Goal: Task Accomplishment & Management: Use online tool/utility

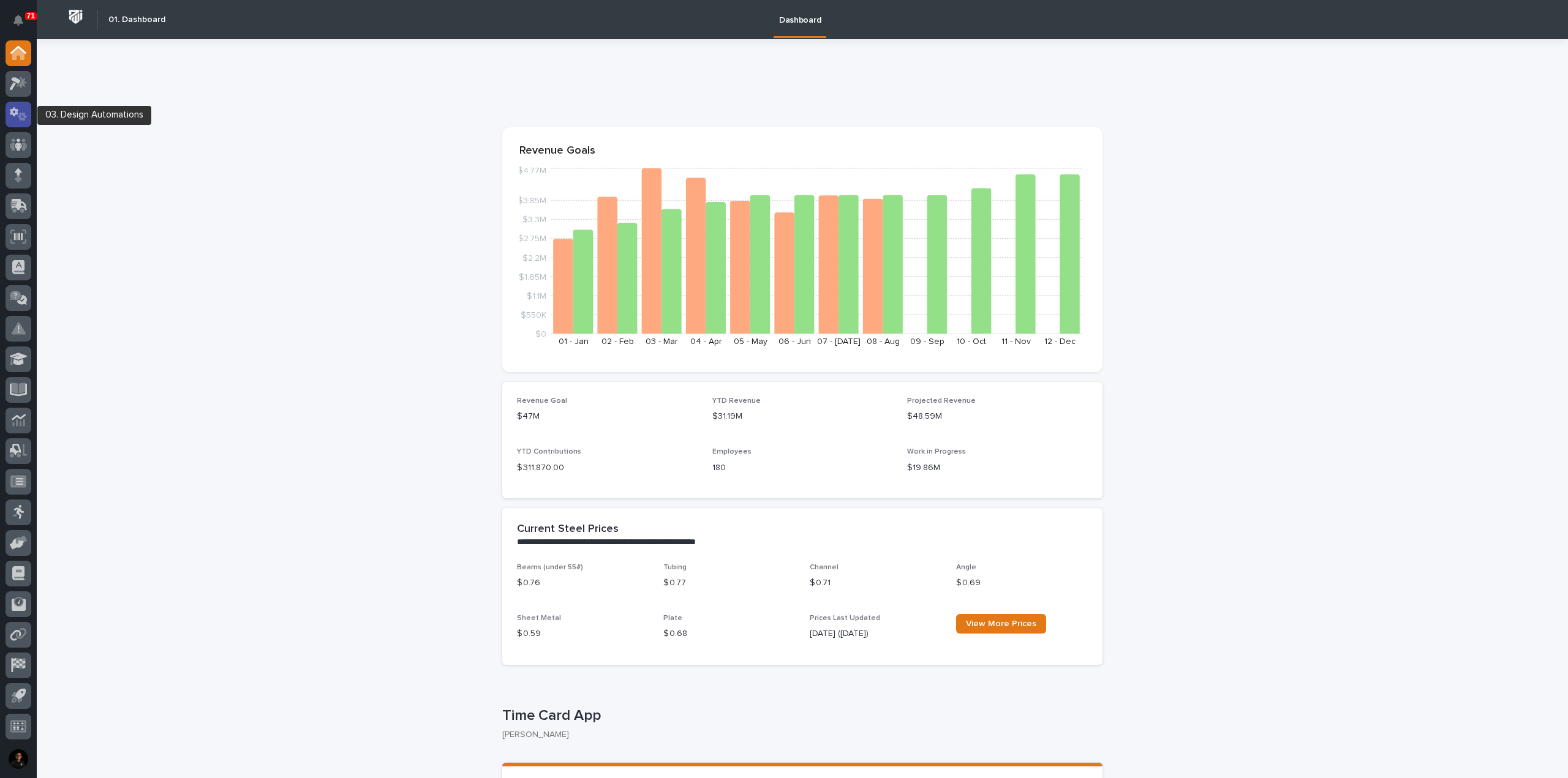
click at [20, 119] on icon at bounding box center [18, 114] width 18 height 14
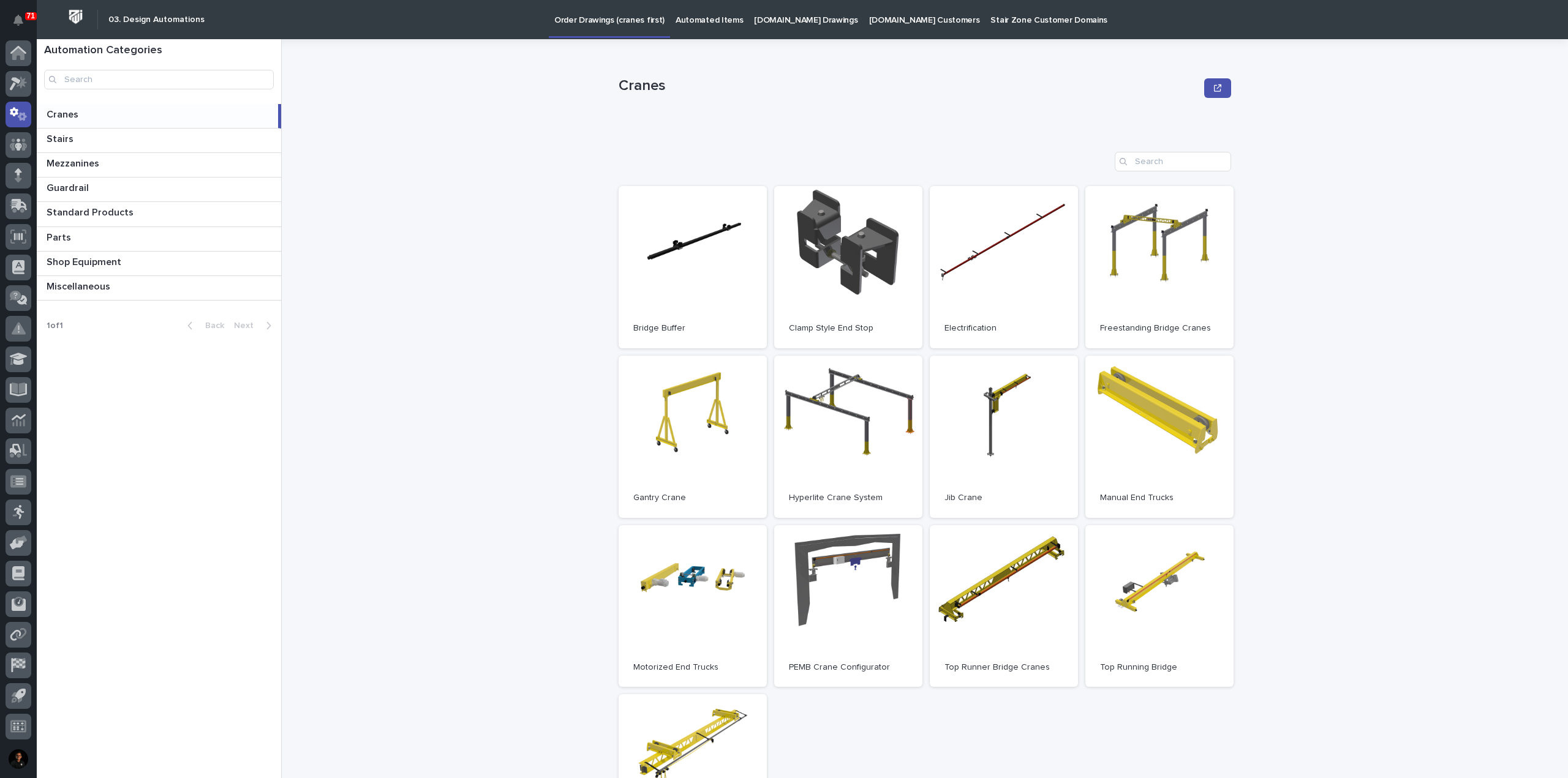
click at [686, 20] on p "Automated Items" at bounding box center [709, 13] width 68 height 26
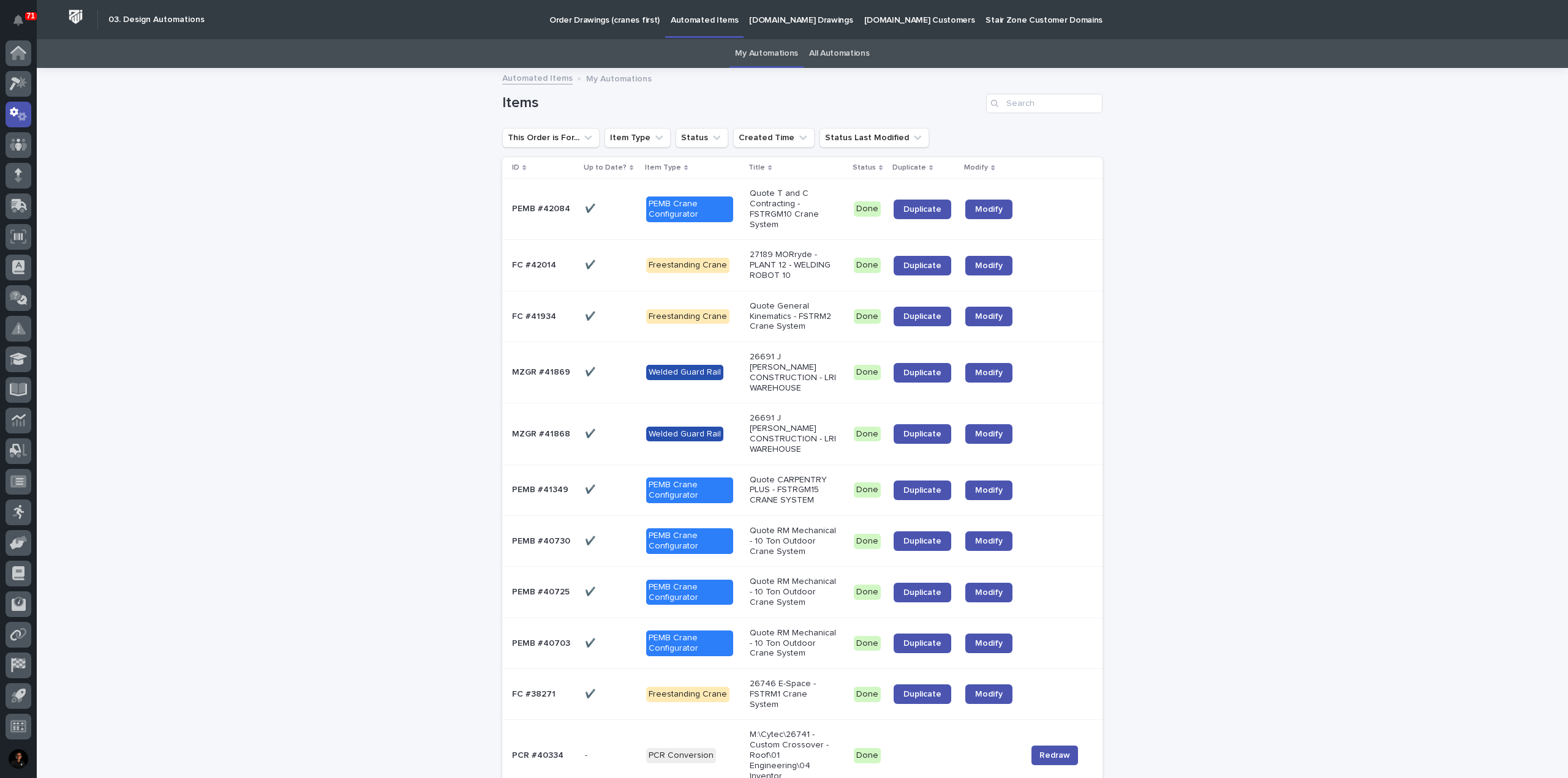
click at [840, 61] on link "All Automations" at bounding box center [839, 53] width 60 height 29
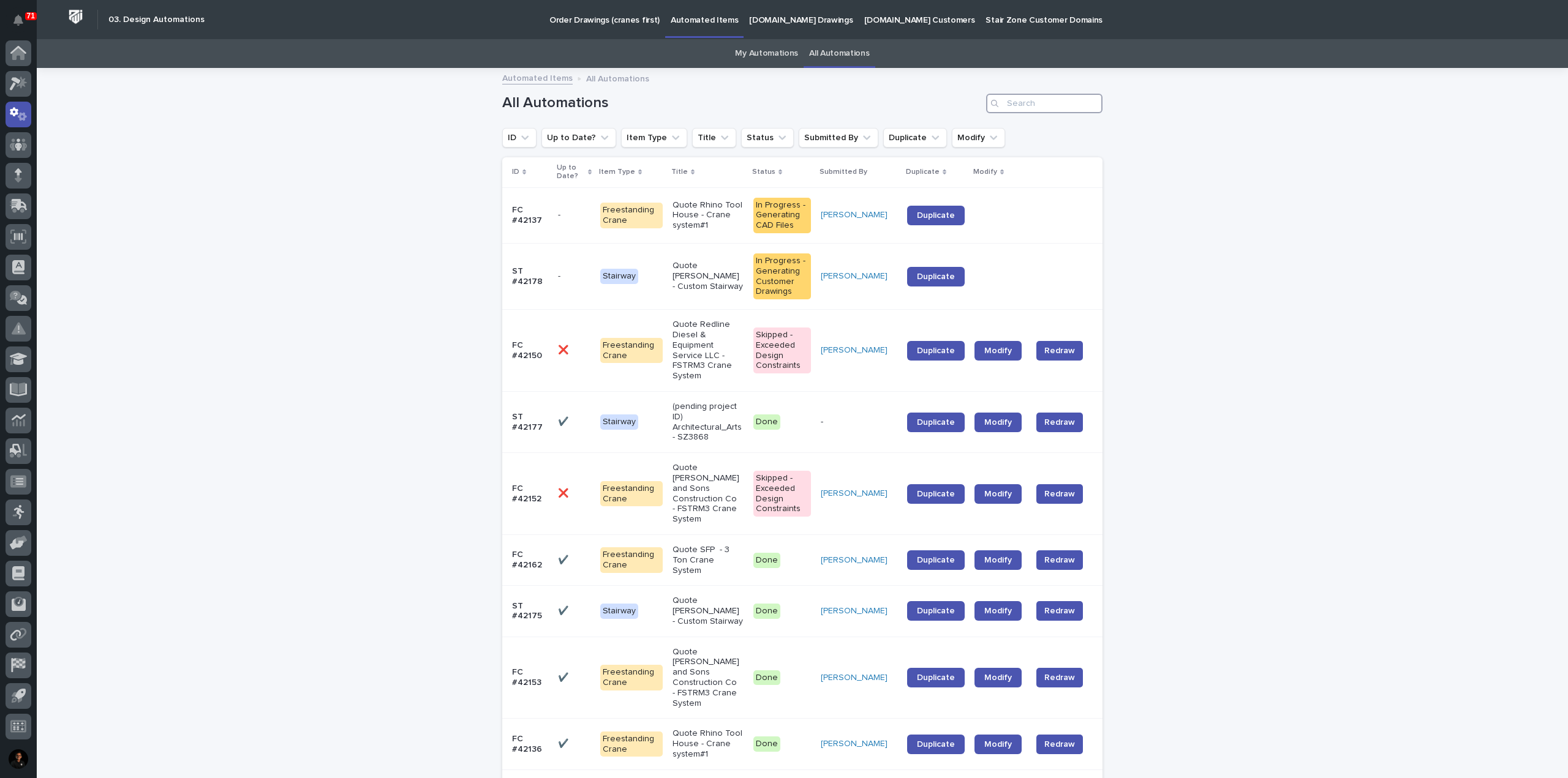
click at [1020, 107] on input "Search" at bounding box center [1044, 104] width 116 height 20
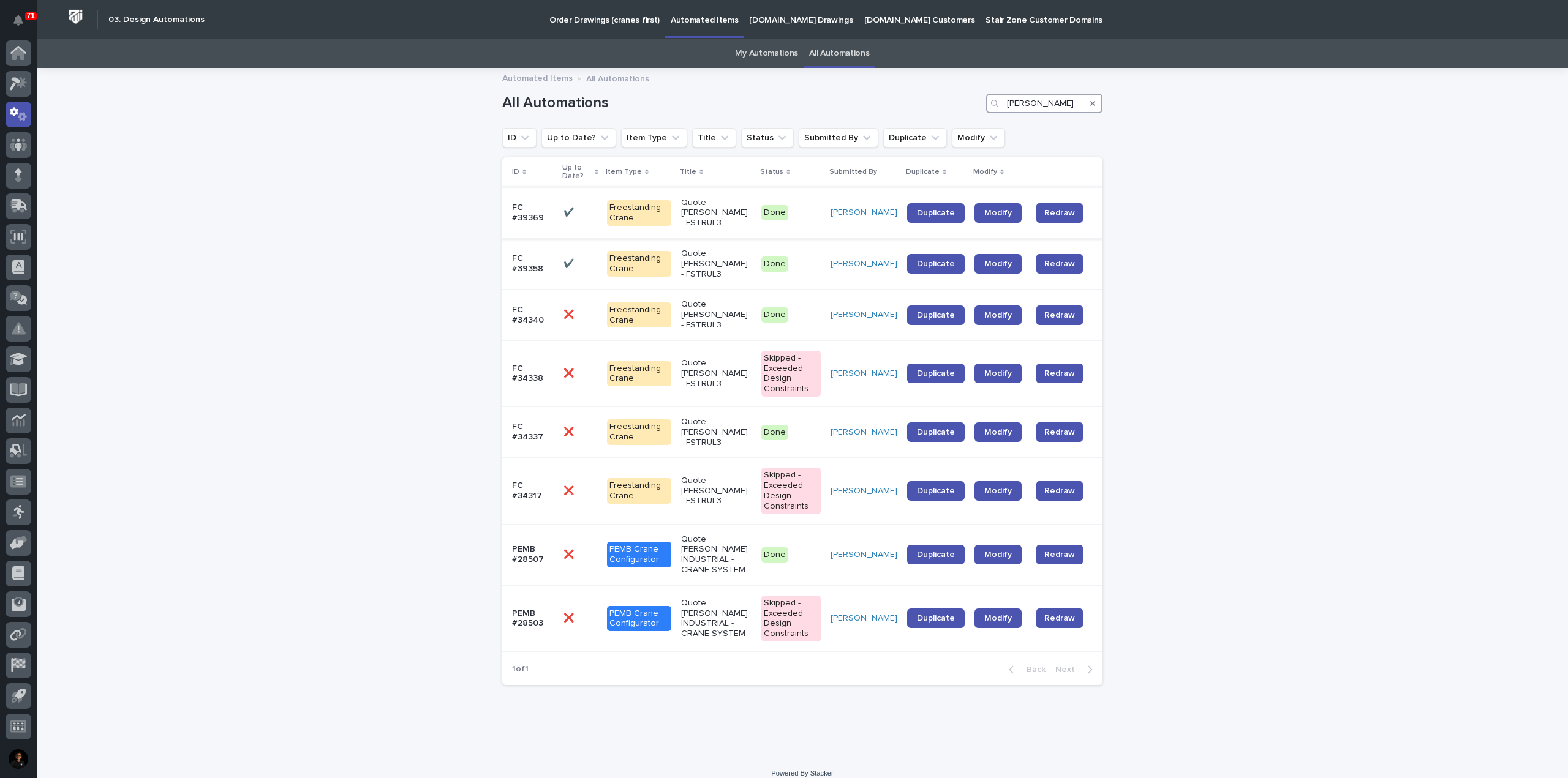
type input "dixie"
click at [735, 212] on p "Quote Dixie Kubota - FSTRUL3" at bounding box center [716, 213] width 71 height 31
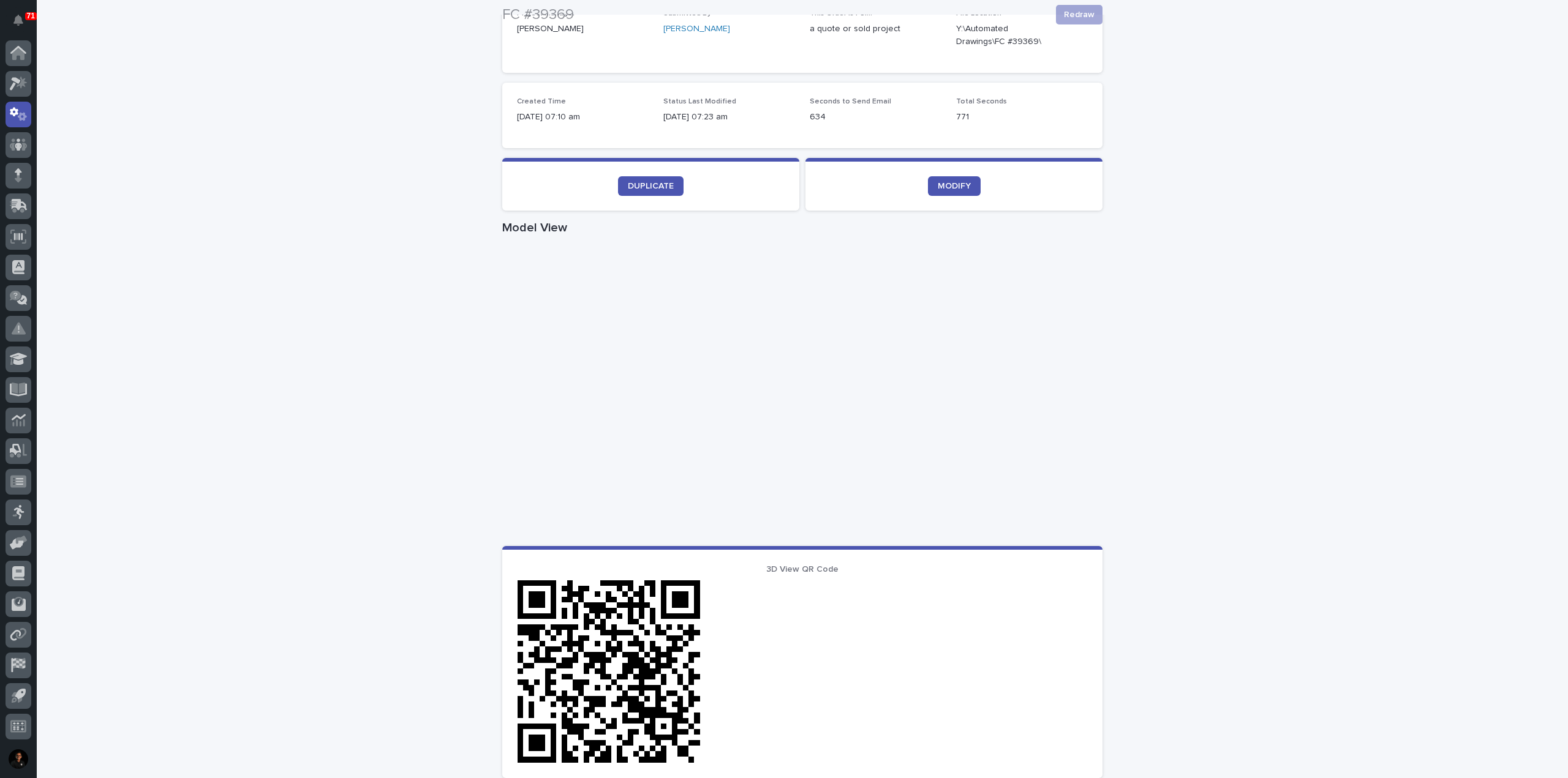
scroll to position [306, 0]
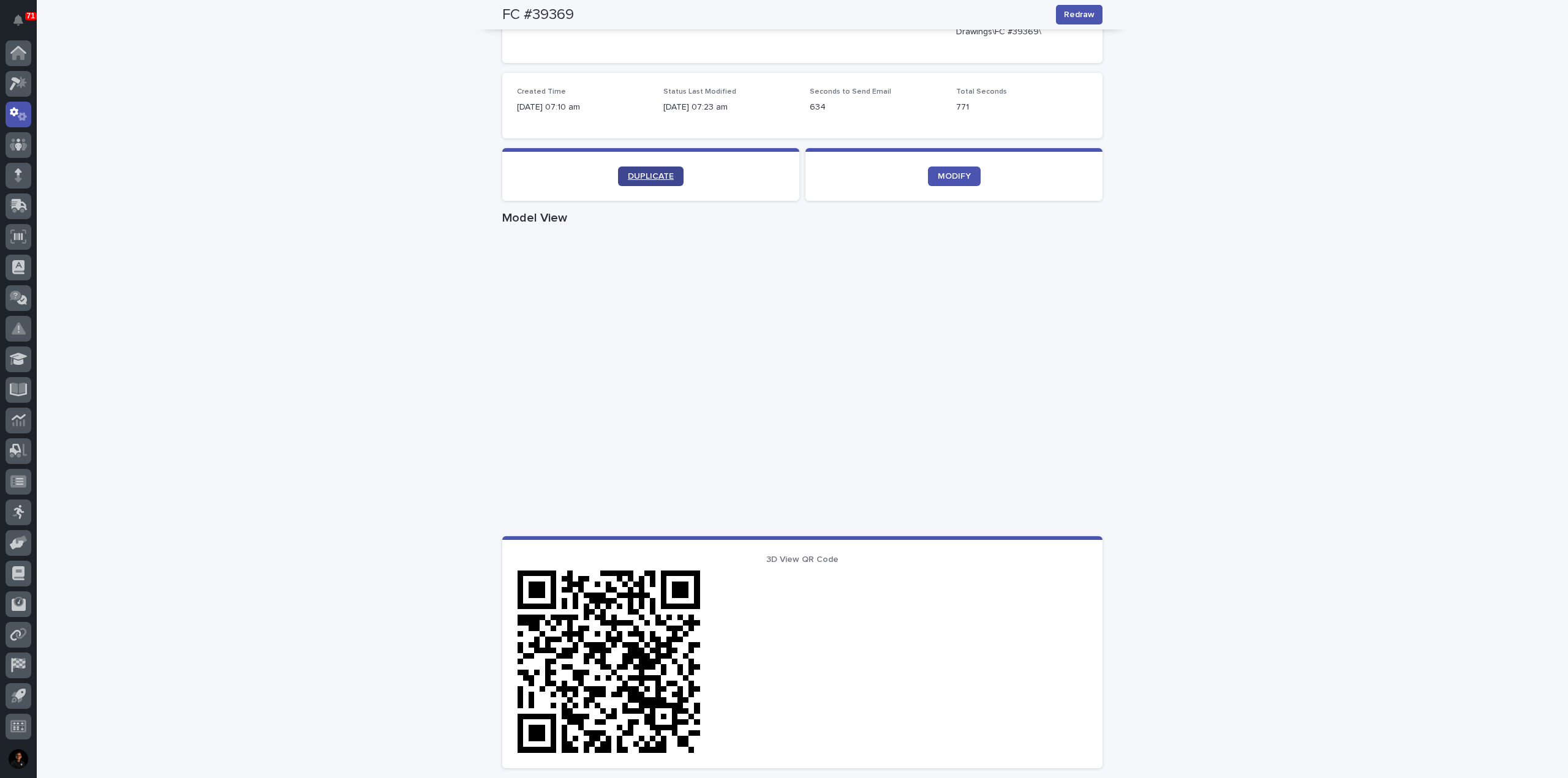
click at [661, 173] on span "DUPLICATE" at bounding box center [650, 176] width 46 height 9
